Goal: Task Accomplishment & Management: Use online tool/utility

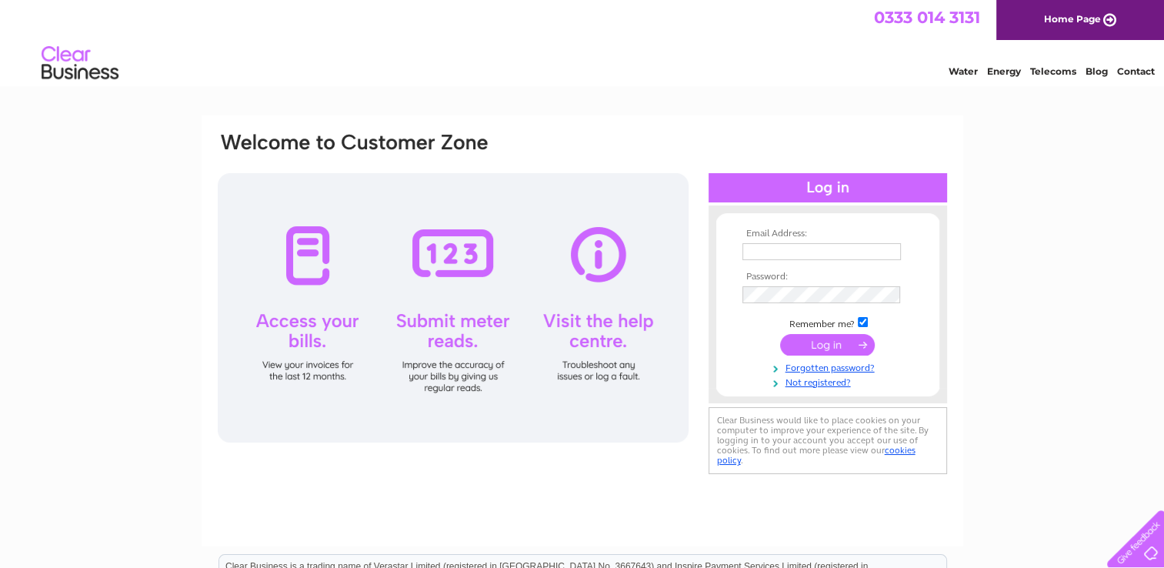
type input "[EMAIL_ADDRESS][DOMAIN_NAME]"
click at [819, 335] on input "submit" at bounding box center [827, 345] width 95 height 22
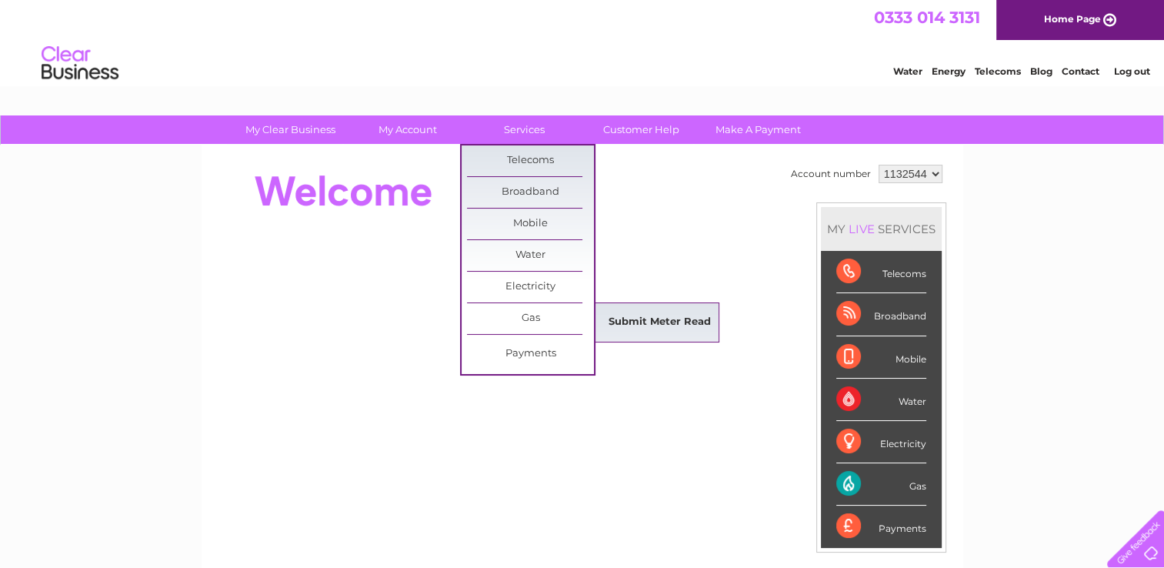
click at [672, 314] on link "Submit Meter Read" at bounding box center [659, 322] width 127 height 31
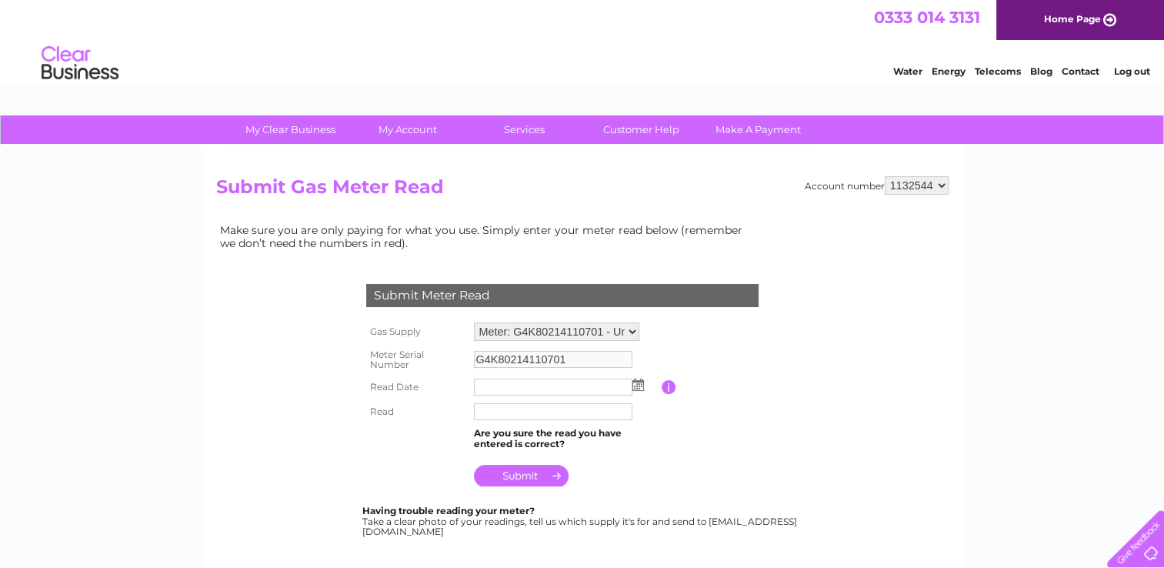
click at [502, 383] on input "text" at bounding box center [553, 387] width 159 height 17
click at [639, 386] on img at bounding box center [640, 385] width 12 height 12
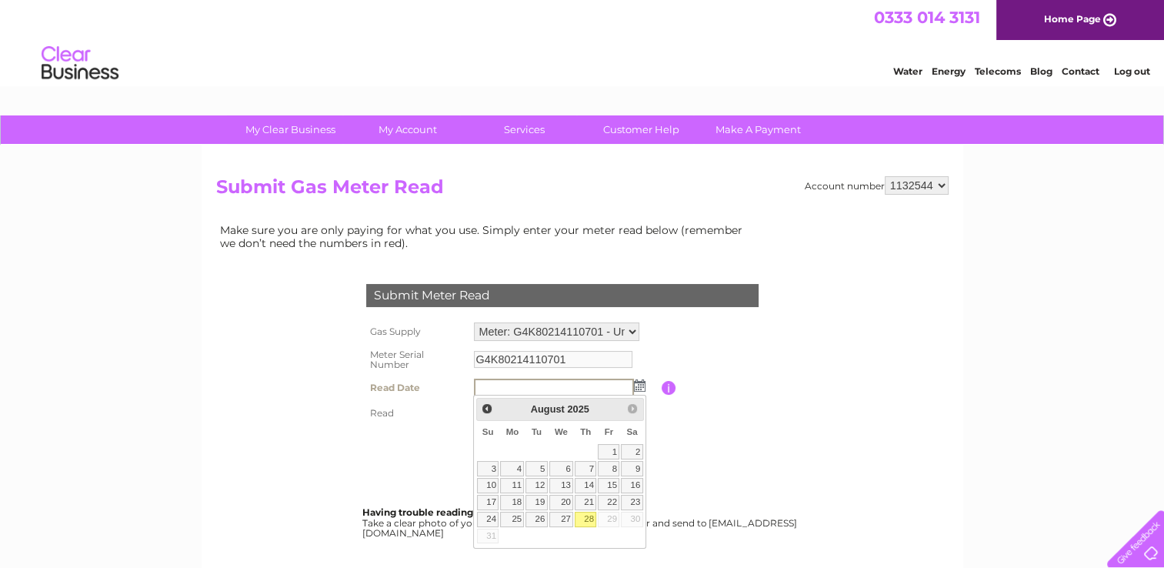
click at [584, 516] on link "28" at bounding box center [586, 519] width 22 height 15
type input "2025/08/28"
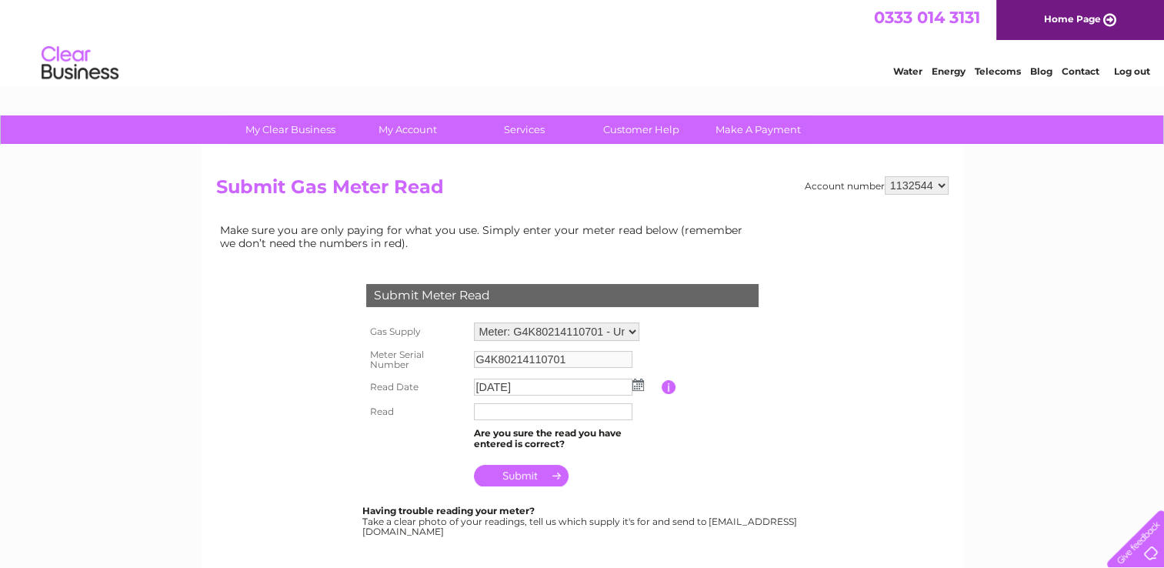
click at [509, 414] on input "text" at bounding box center [553, 411] width 159 height 17
type input "10436"
click at [517, 472] on input "submit" at bounding box center [521, 477] width 95 height 22
